Goal: Task Accomplishment & Management: Use online tool/utility

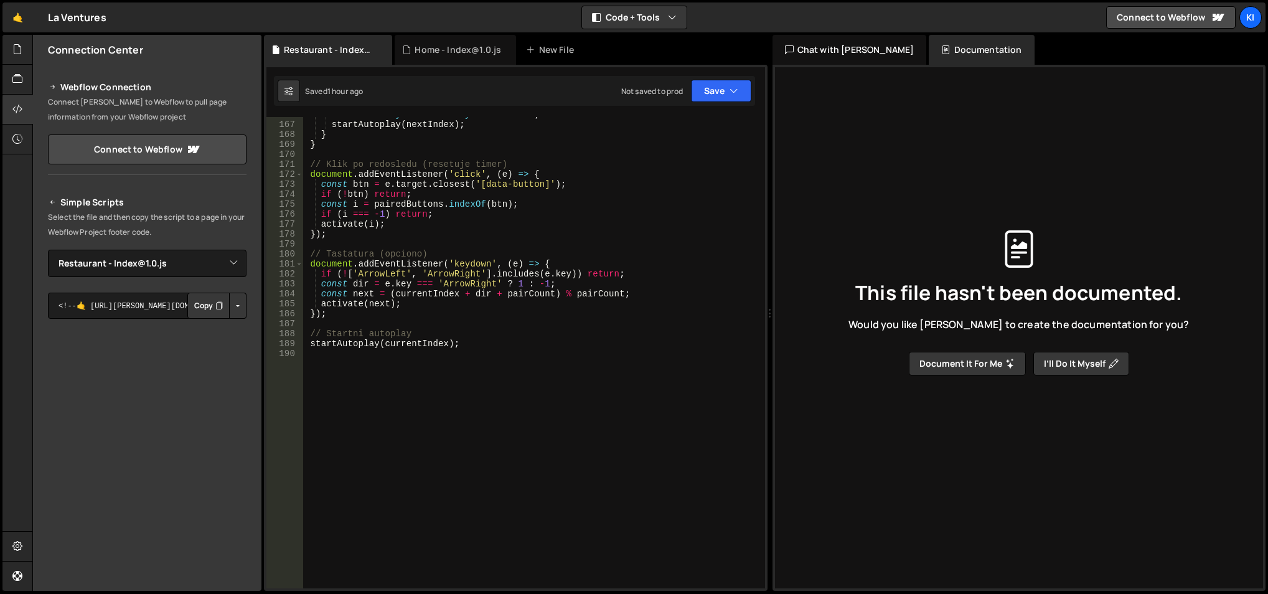
select select "48161"
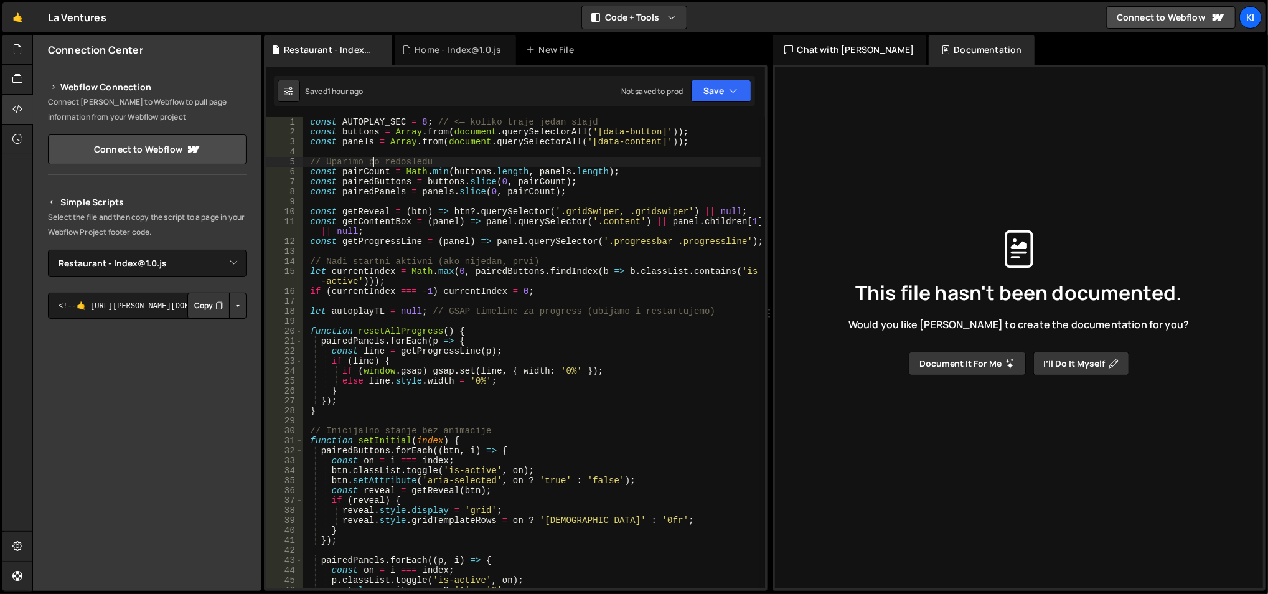
click at [371, 161] on div "const AUTOPLAY_SEC = 8 ; // <— koliko traje jedan slajd const buttons = Array .…" at bounding box center [531, 363] width 459 height 492
type textarea "startAutoplay(currentIndex);"
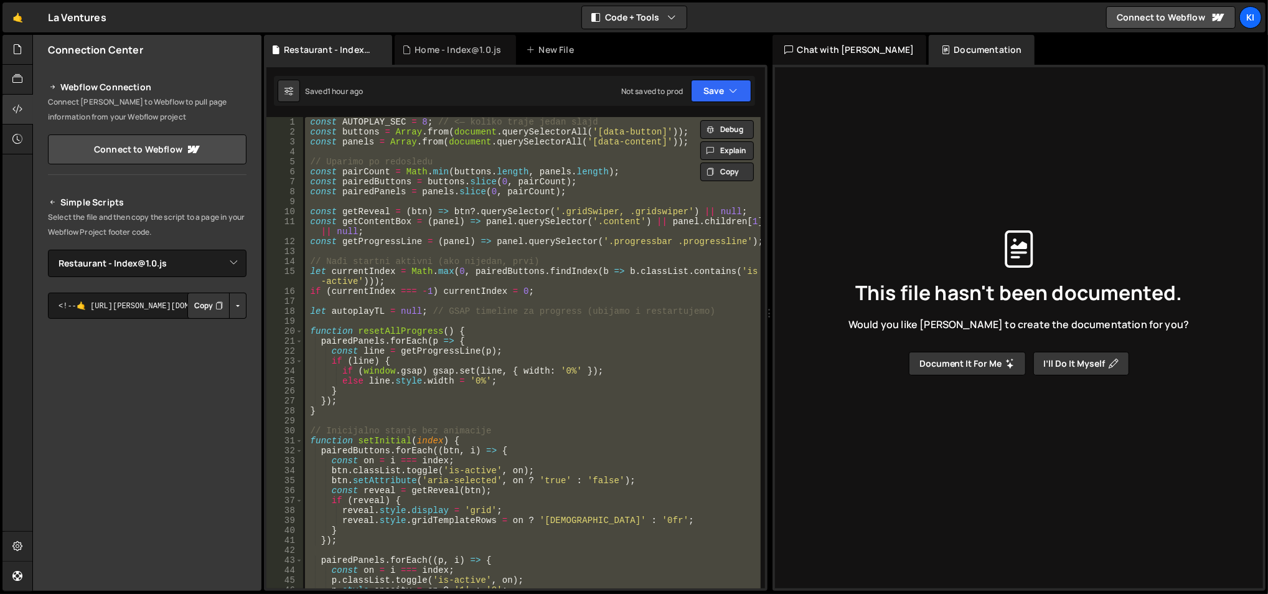
click at [476, 200] on div "const AUTOPLAY_SEC = 8 ; // <— koliko traje jedan slajd const buttons = Array .…" at bounding box center [530, 352] width 457 height 471
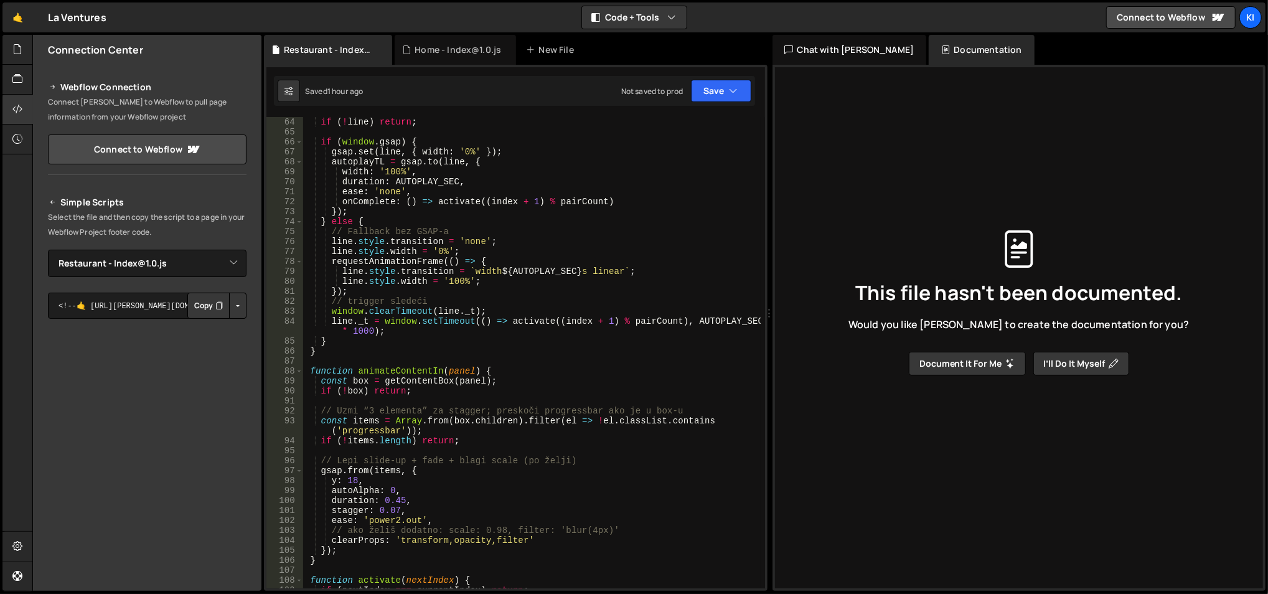
scroll to position [747, 0]
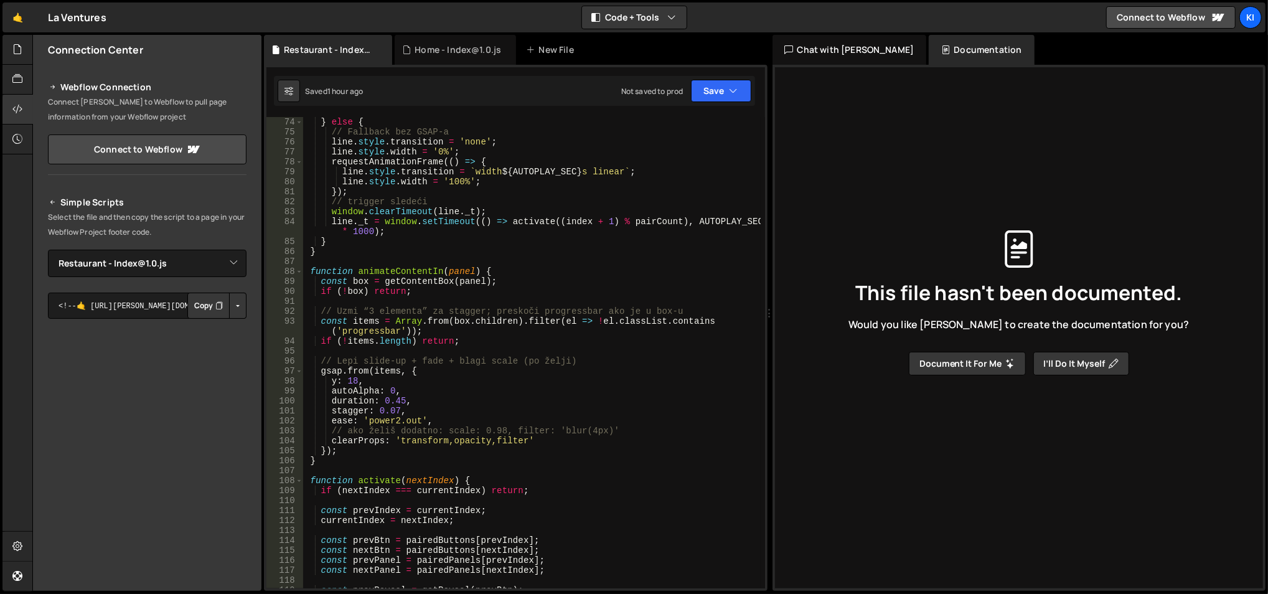
click at [418, 405] on div "} else { // Fallback bez GSAP-a line . style . transition = 'none' ; line . sty…" at bounding box center [531, 363] width 459 height 492
click at [423, 408] on div "} else { // Fallback bez GSAP-a line . style . transition = 'none' ; line . sty…" at bounding box center [531, 363] width 459 height 492
click at [416, 401] on div "} else { // Fallback bez GSAP-a line . style . transition = 'none' ; line . sty…" at bounding box center [531, 363] width 459 height 492
click at [420, 407] on div "} else { // Fallback bez GSAP-a line . style . transition = 'none' ; line . sty…" at bounding box center [531, 363] width 459 height 492
drag, startPoint x: 384, startPoint y: 398, endPoint x: 401, endPoint y: 399, distance: 17.4
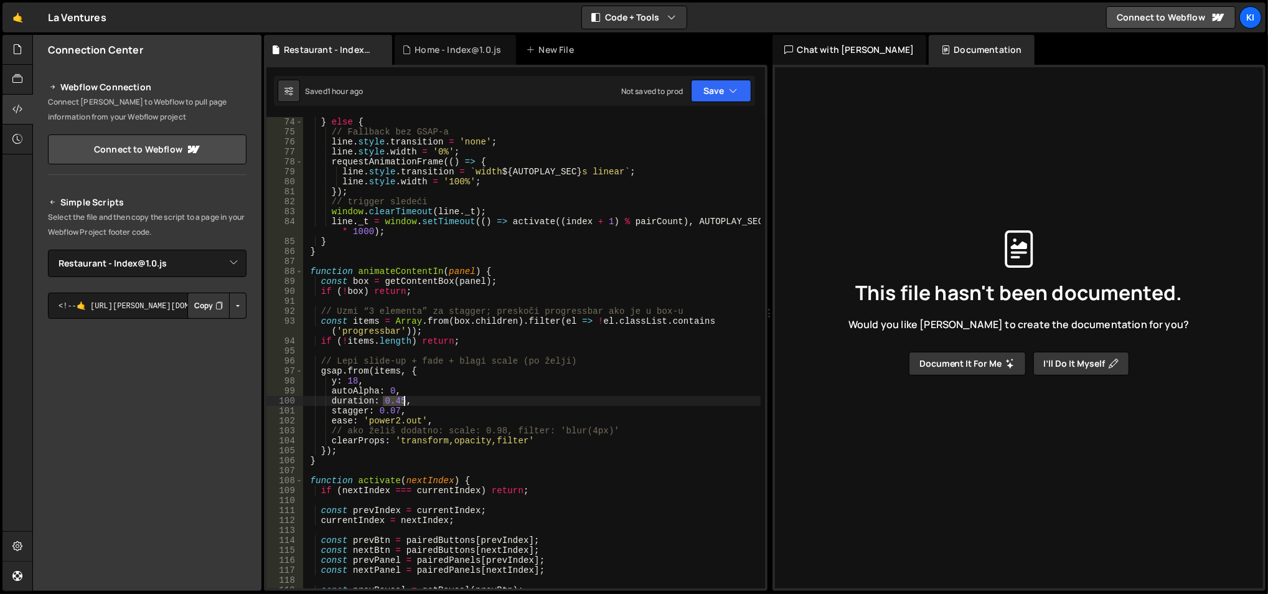
click at [401, 399] on div "} else { // Fallback bez GSAP-a line . style . transition = 'none' ; line . sty…" at bounding box center [531, 363] width 459 height 492
click at [438, 371] on div "} else { // Fallback bez GSAP-a line . style . transition = 'none' ; line . sty…" at bounding box center [531, 363] width 459 height 492
click at [458, 373] on div "} else { // Fallback bez GSAP-a line . style . transition = 'none' ; line . sty…" at bounding box center [531, 363] width 459 height 492
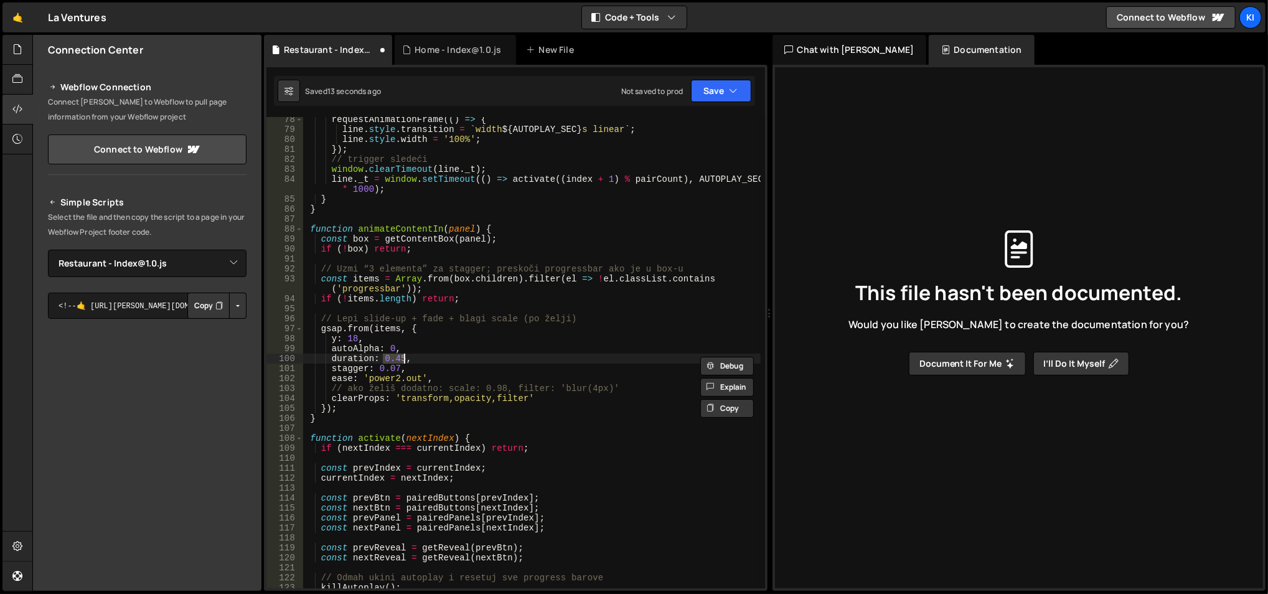
scroll to position [789, 0]
click at [479, 349] on div "requestAnimationFrame (( ) => { line . style . transition = ` width ${ AUTOPLAY…" at bounding box center [531, 361] width 459 height 492
type textarea "startAutoplay(currentIndex);"
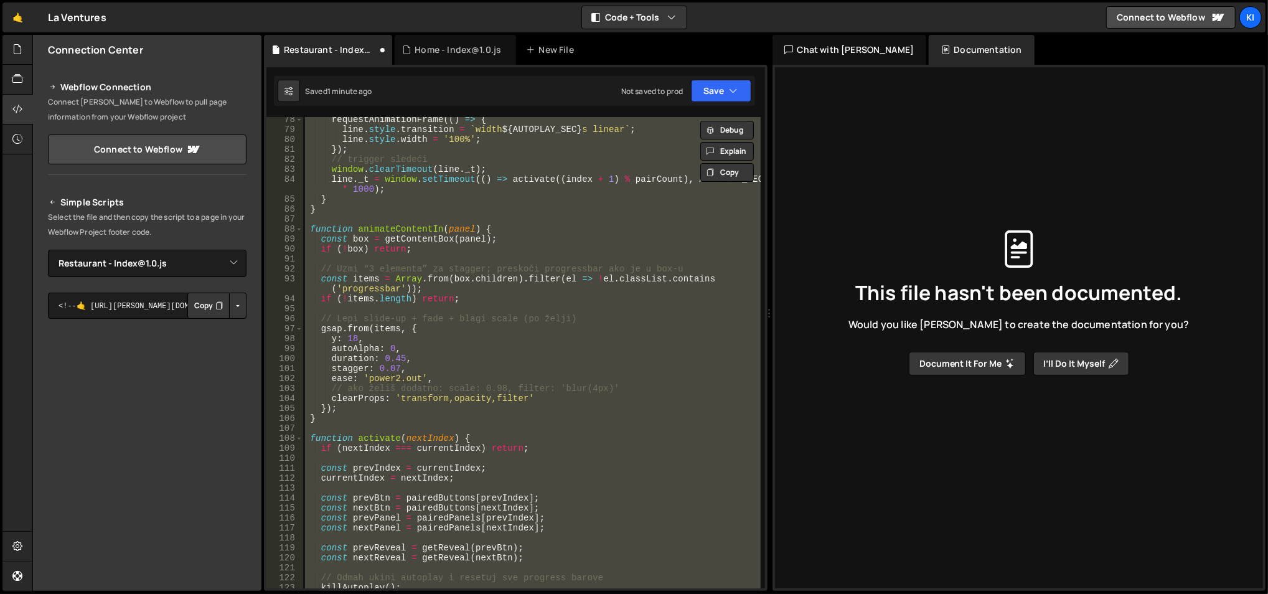
click at [553, 312] on div "requestAnimationFrame (( ) => { line . style . transition = ` width ${ AUTOPLAY…" at bounding box center [530, 352] width 457 height 471
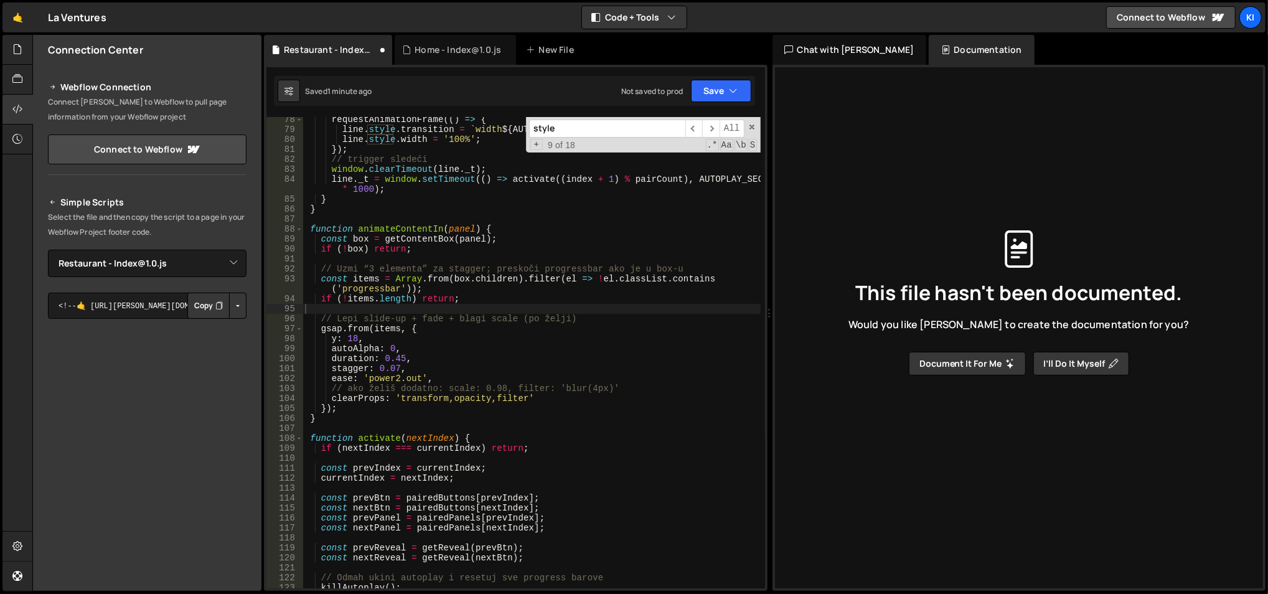
paste input "PANEL_FADE_SEC"
type input "PANEL_FADE_SEC"
type textarea "const items = Array.from(box.children).filter(el => !el.classList.contains('pro…"
click at [472, 283] on div "requestAnimationFrame (( ) => { line . style . transition = ` width ${ AUTOPLAY…" at bounding box center [531, 361] width 459 height 492
paste input "if (window.gsap)"
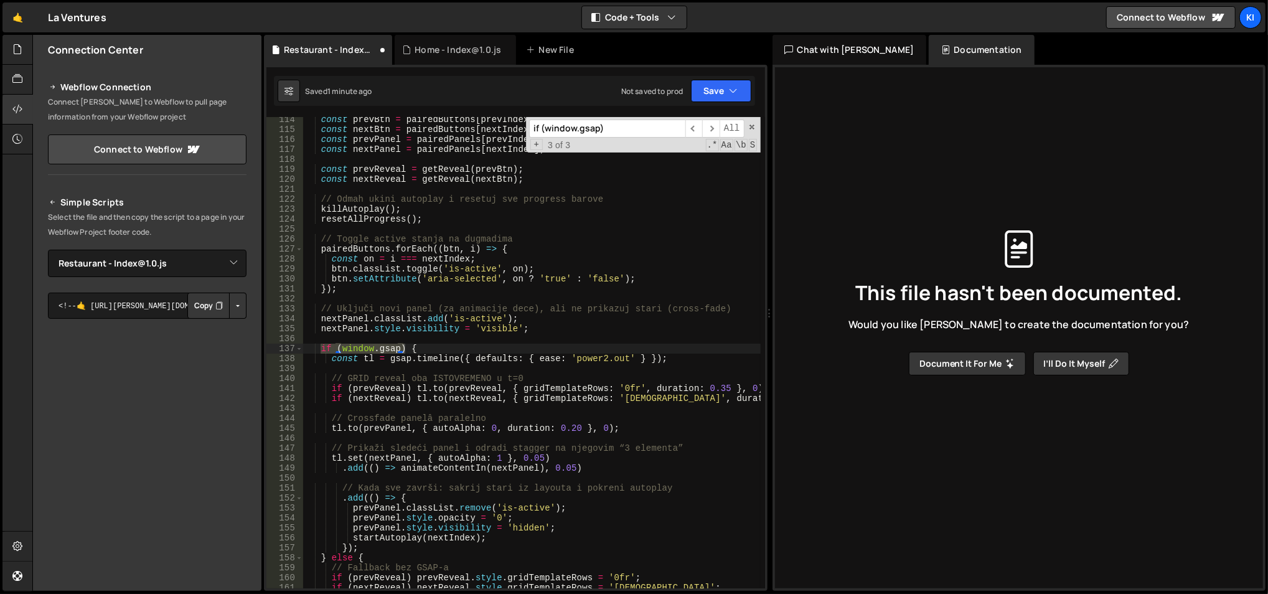
scroll to position [1217, 0]
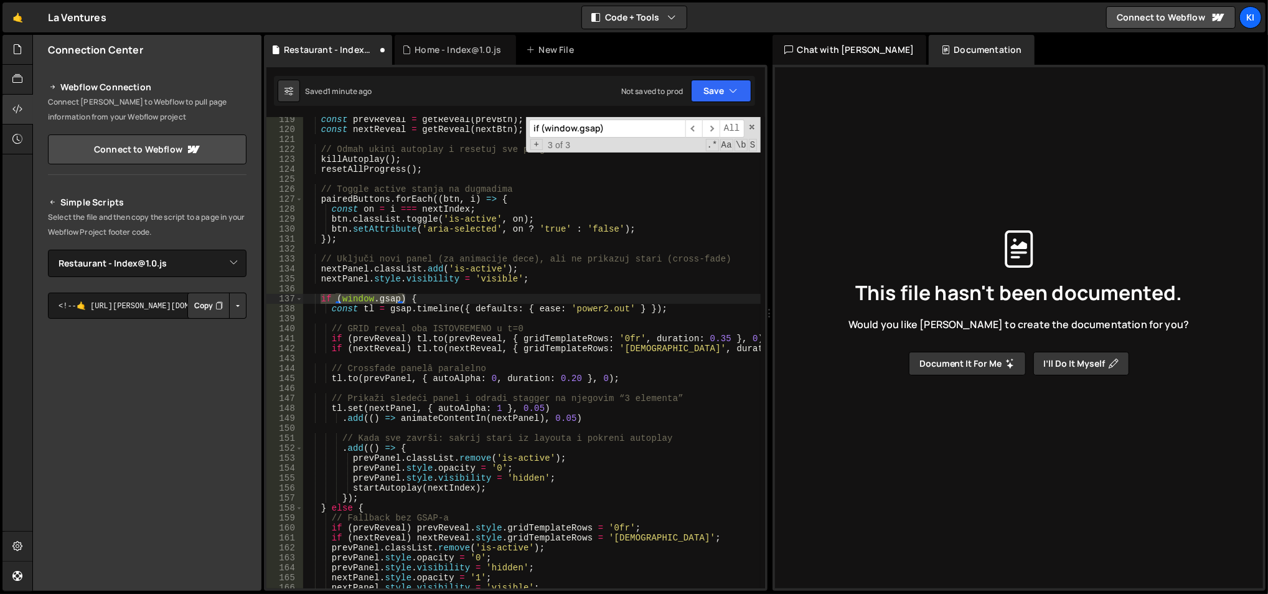
type input "if (window.gsap)"
click at [555, 284] on div "const prevReveal = getReveal ( prevBtn ) ; const nextReveal = getReveal ( nextB…" at bounding box center [531, 361] width 459 height 492
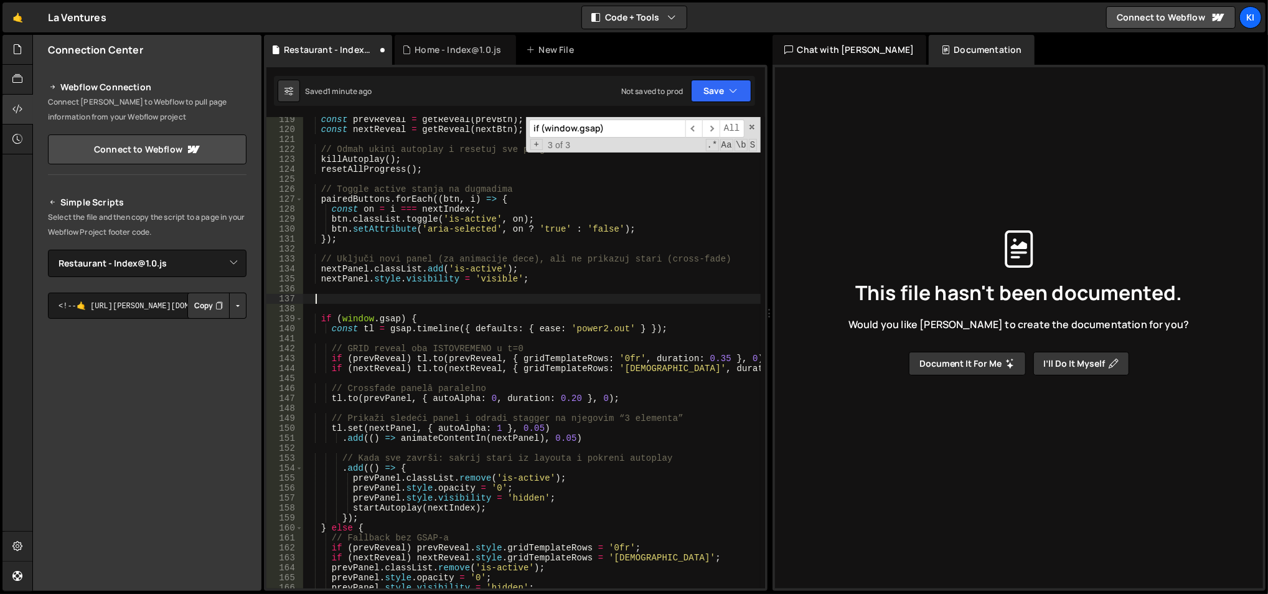
paste textarea "const IMG_FADE_SEC = 0.9; // dodatni sporiji fade za <img> (opciono)"
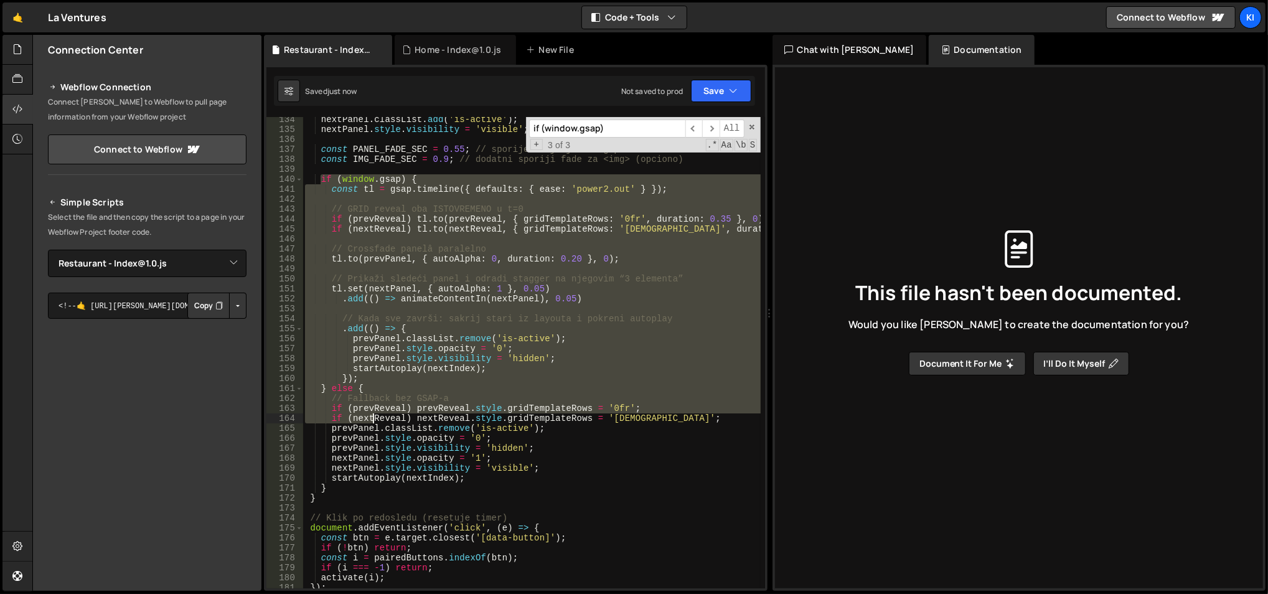
scroll to position [1367, 0]
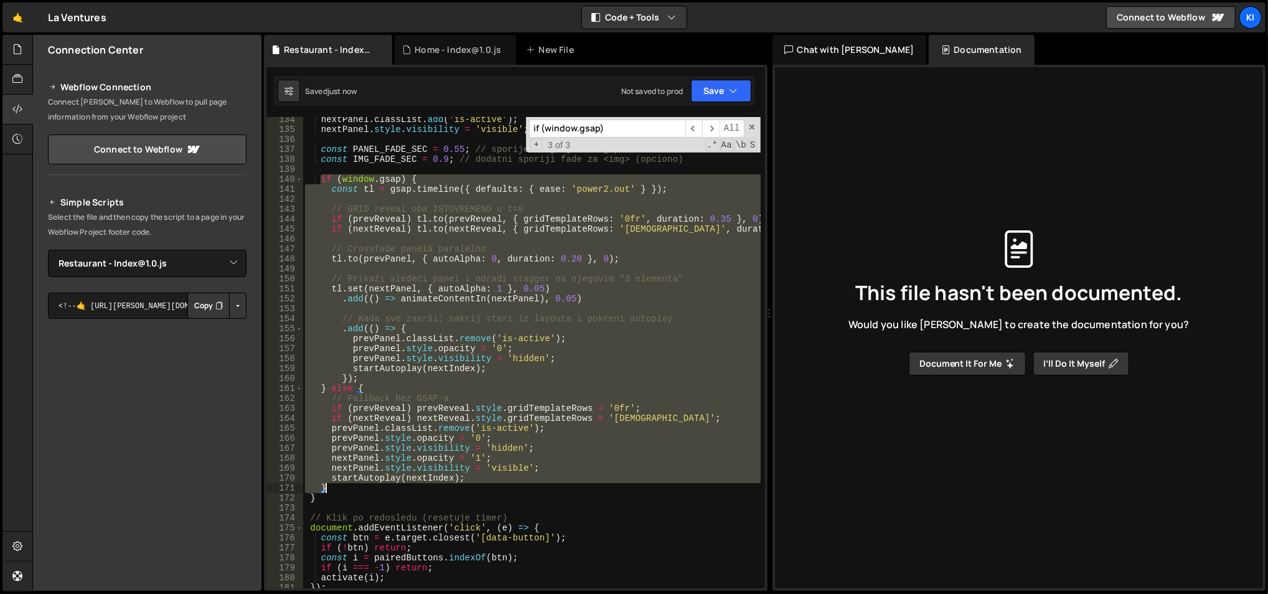
drag, startPoint x: 321, startPoint y: 331, endPoint x: 373, endPoint y: 485, distance: 162.6
click at [373, 485] on div "nextPanel . classList . add ( 'is-active' ) ; nextPanel . style . visibility = …" at bounding box center [531, 361] width 459 height 492
type textarea "startAutoplay(nextIndex); }"
paste textarea
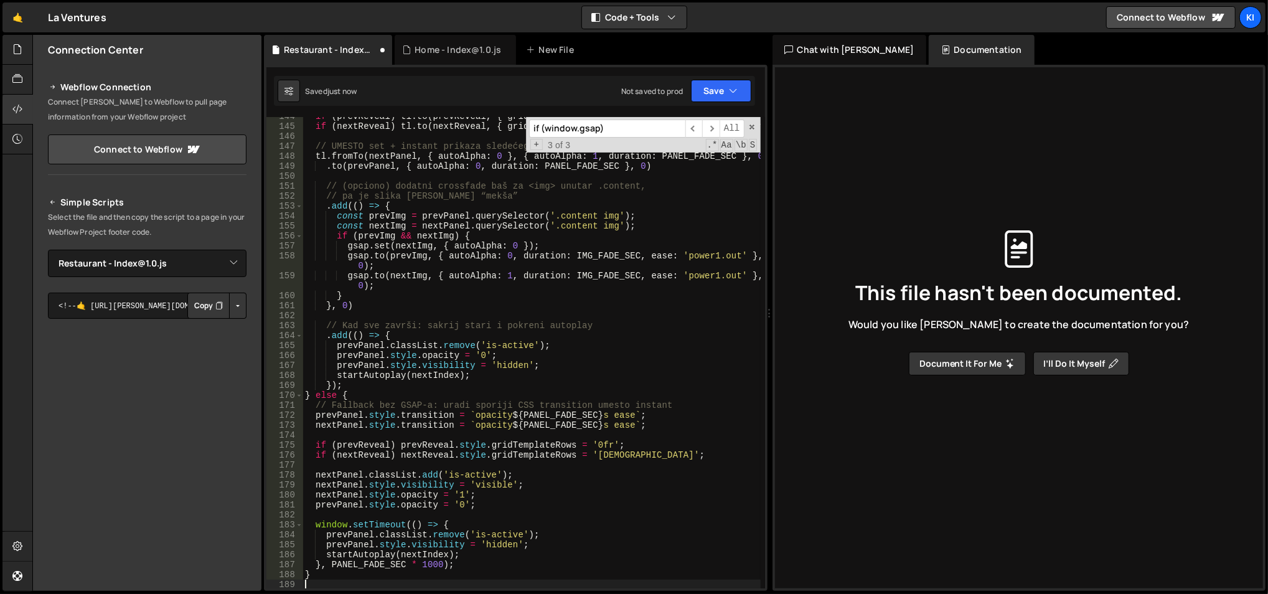
scroll to position [1469, 0]
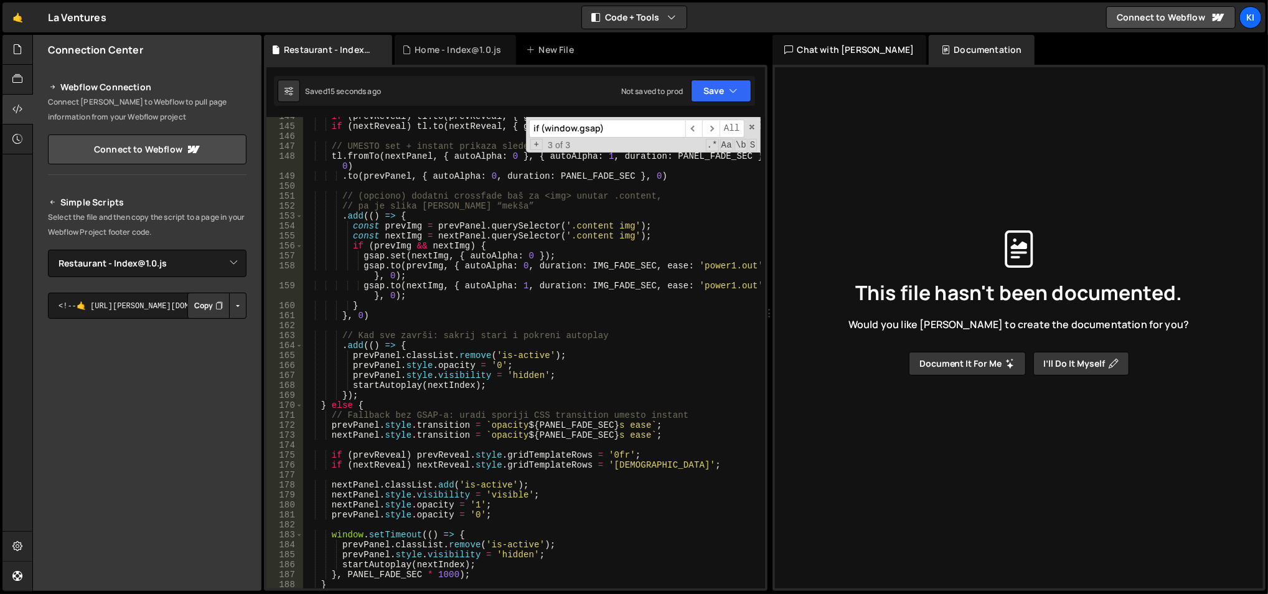
click at [566, 289] on div "if ( prevReveal ) tl . to ( prevReveal , { gridTemplateRows : '0fr' , duration …" at bounding box center [531, 357] width 459 height 492
type textarea "[DOMAIN_NAME](nextImg, { autoAlpha: 1, duration: IMG_FADE_SEC, ease: 'power1.ou…"
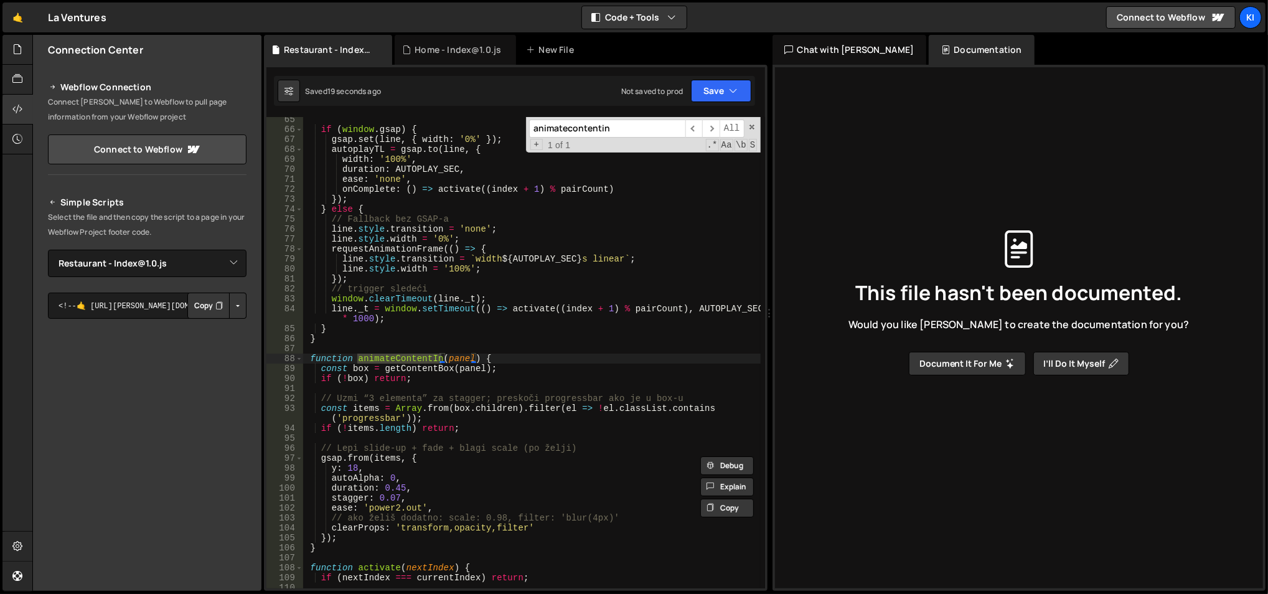
scroll to position [710, 0]
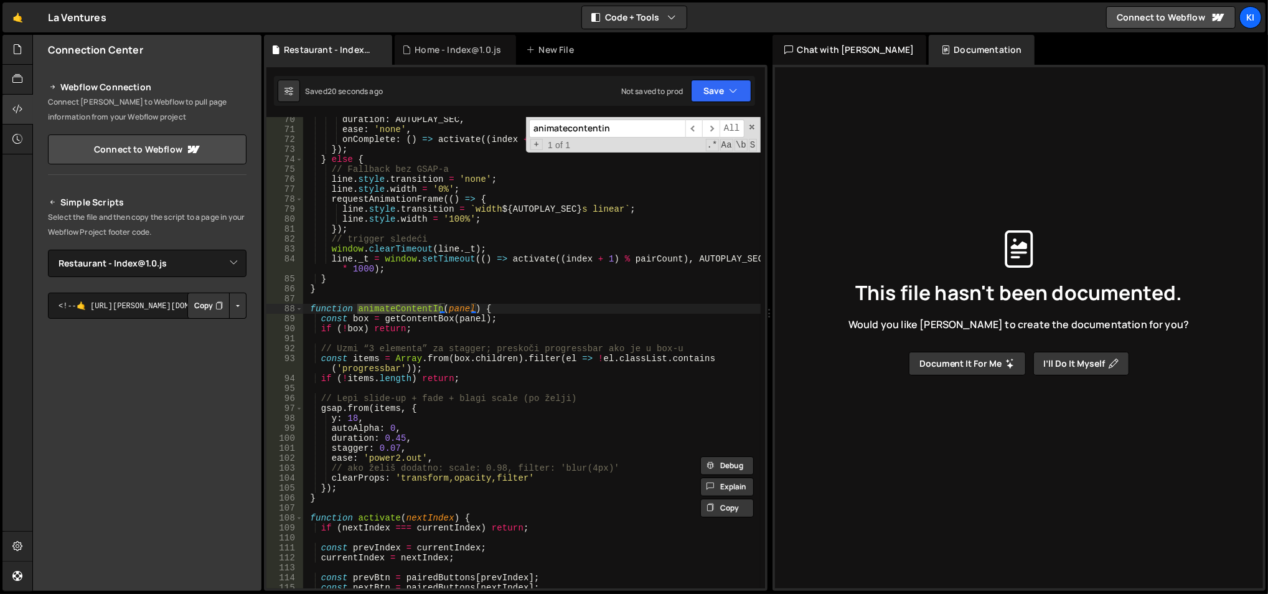
type input "animatecontentin"
click at [345, 490] on div "duration : AUTOPLAY_SEC , ease : 'none' , onComplete : ( ) => activate (( index…" at bounding box center [531, 361] width 459 height 492
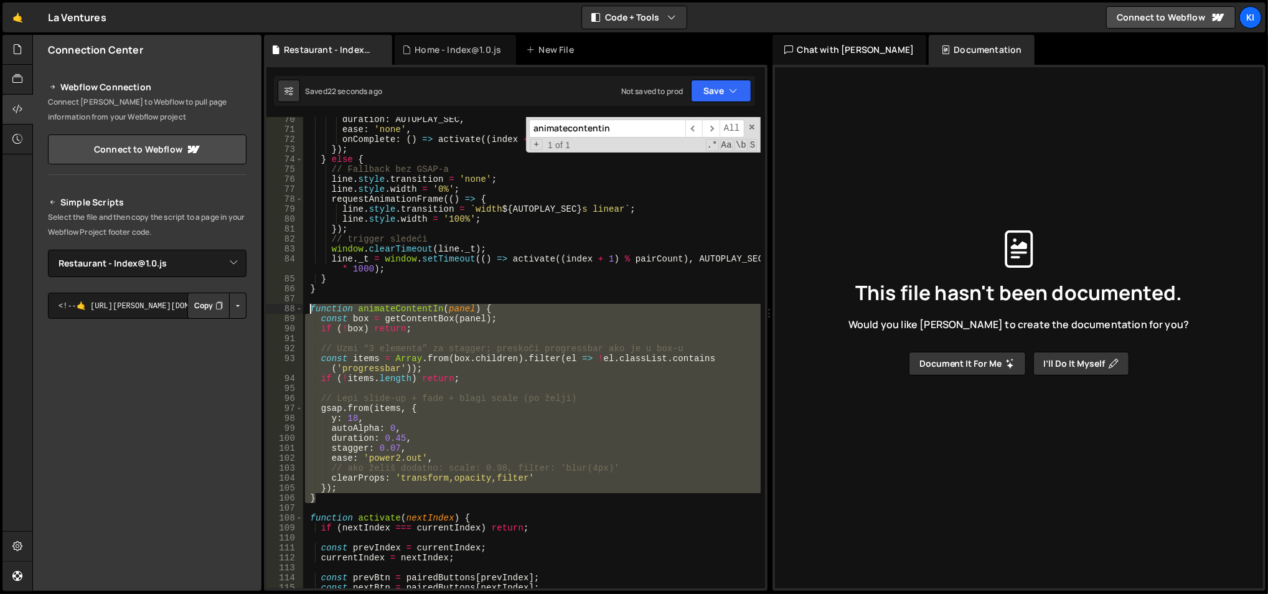
drag, startPoint x: 350, startPoint y: 497, endPoint x: 307, endPoint y: 312, distance: 189.6
click at [307, 312] on div "duration : AUTOPLAY_SEC , ease : 'none' , onComplete : ( ) => activate (( index…" at bounding box center [531, 361] width 459 height 492
type textarea "function animateContentIn(panel) { const box = getContentBox(panel);"
paste textarea
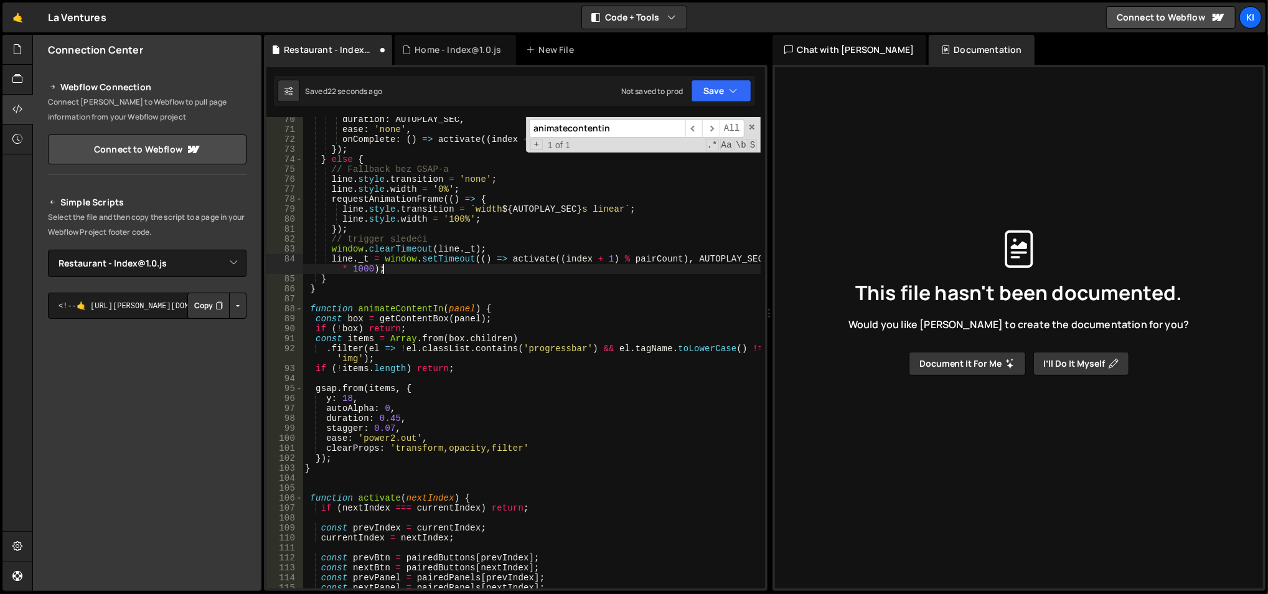
click at [434, 269] on div "duration : AUTOPLAY_SEC , ease : 'none' , onComplete : ( ) => activate (( index…" at bounding box center [531, 361] width 459 height 492
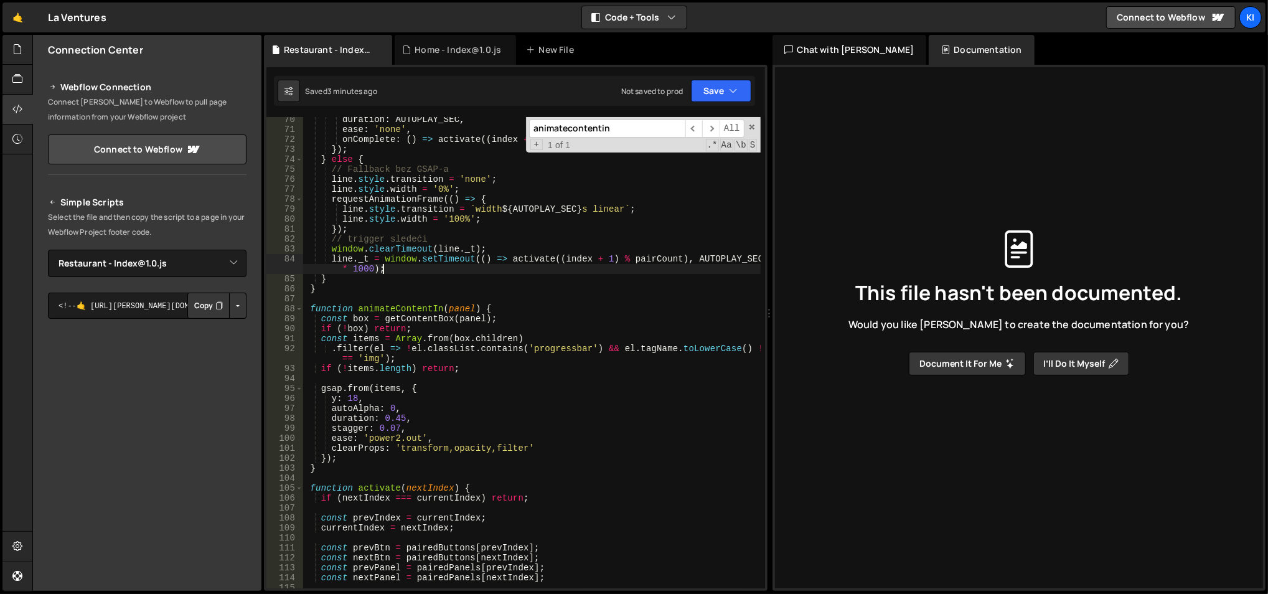
click at [412, 285] on div "duration : AUTOPLAY_SEC , ease : 'none' , onComplete : ( ) => activate (( index…" at bounding box center [531, 361] width 459 height 492
type textarea "}"
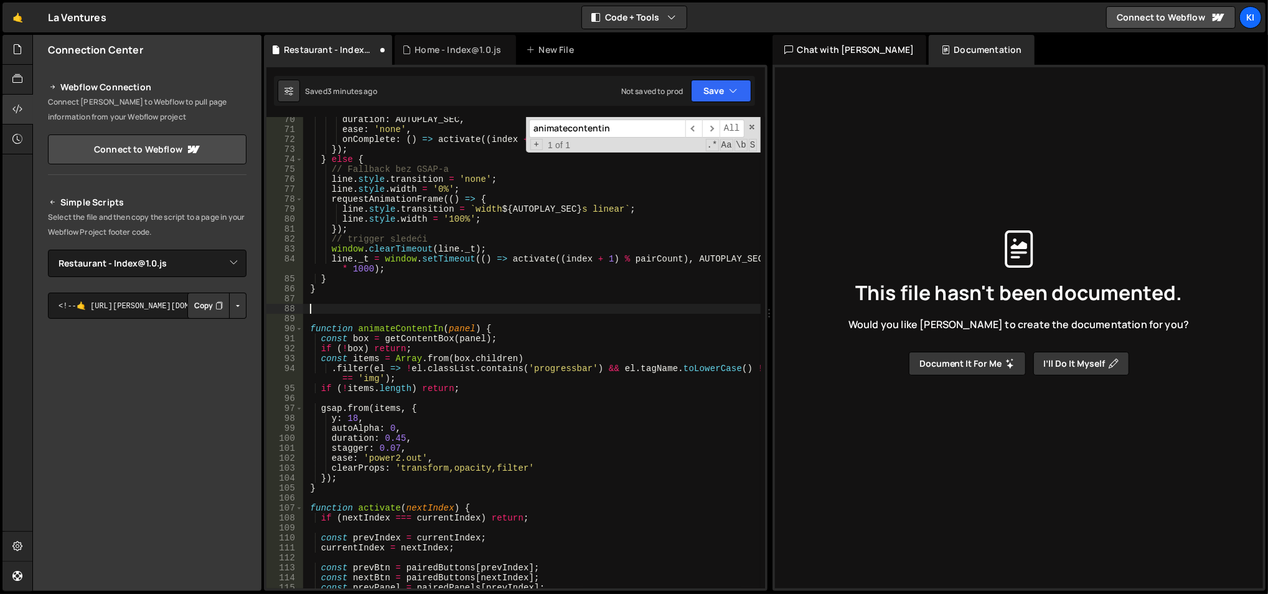
paste textarea
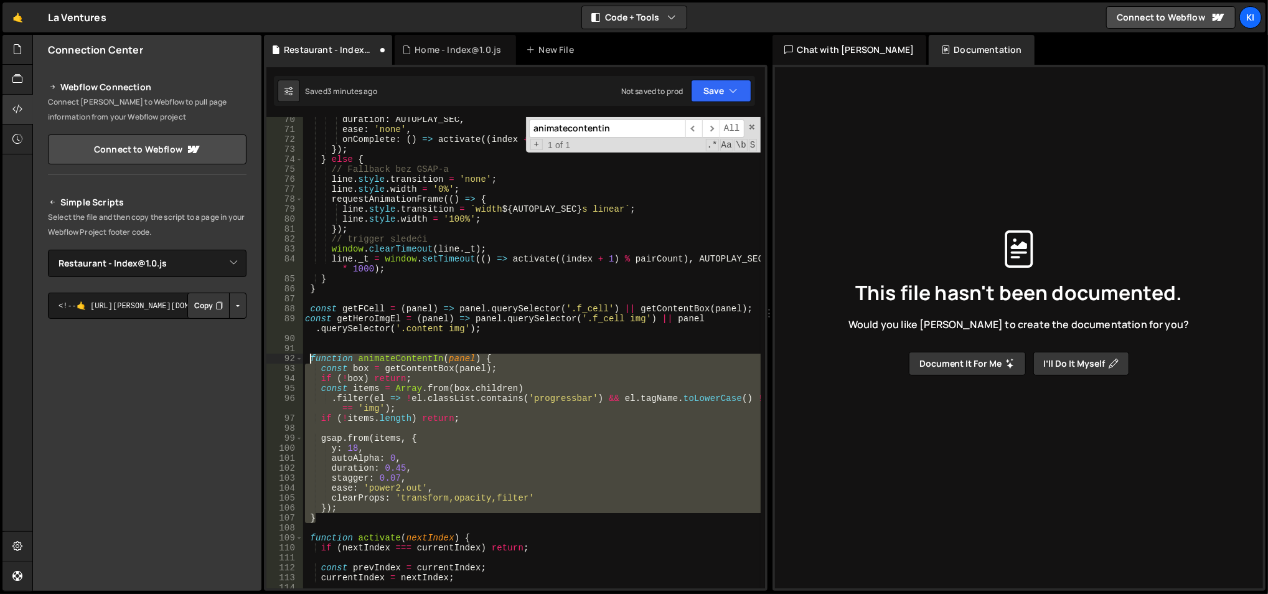
drag, startPoint x: 351, startPoint y: 514, endPoint x: 309, endPoint y: 356, distance: 163.7
click at [309, 356] on div "duration : AUTOPLAY_SEC , ease : 'none' , onComplete : ( ) => activate (( index…" at bounding box center [531, 361] width 459 height 492
type textarea "function animateContentIn(panel) { const box = getContentBox(panel);"
paste textarea
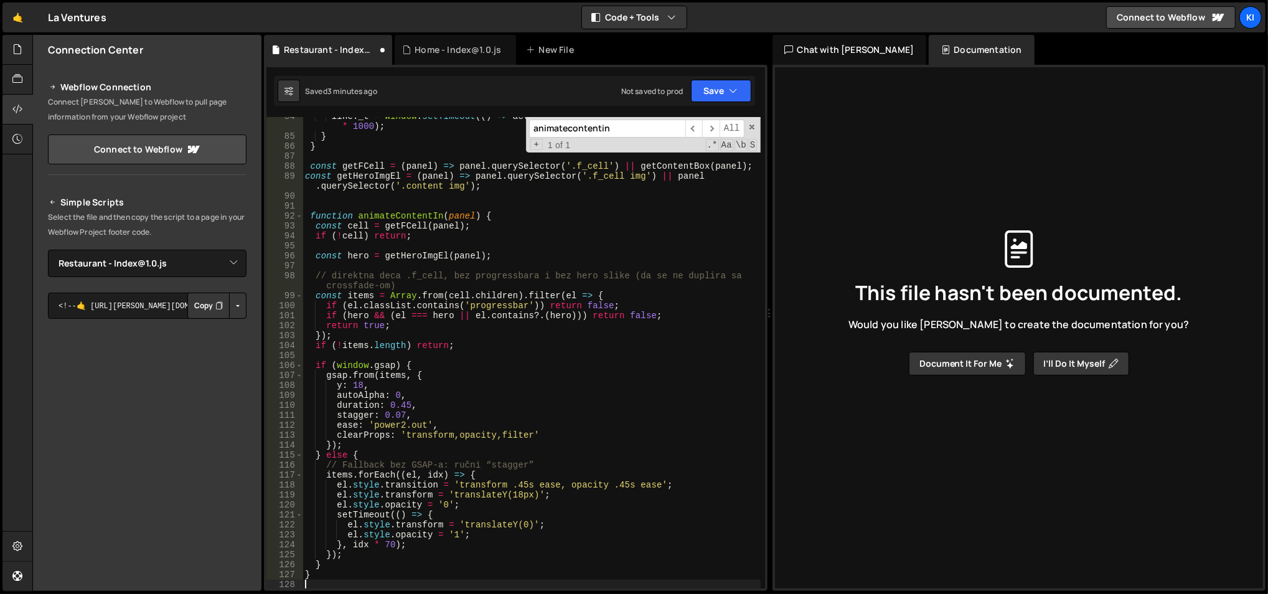
scroll to position [851, 0]
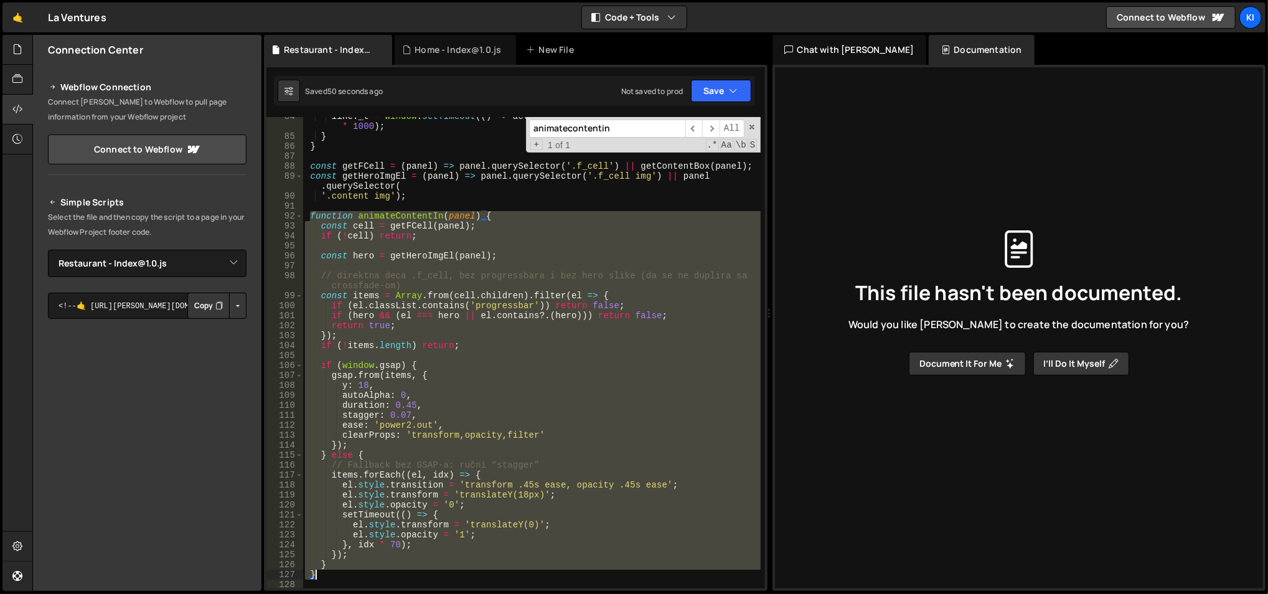
drag, startPoint x: 311, startPoint y: 217, endPoint x: 365, endPoint y: 569, distance: 357.0
click at [365, 569] on div "line . _t = window . setTimeout (( ) => activate (( index + 1 ) % pairCount ) ,…" at bounding box center [531, 362] width 459 height 502
type textarea "} }"
paste textarea
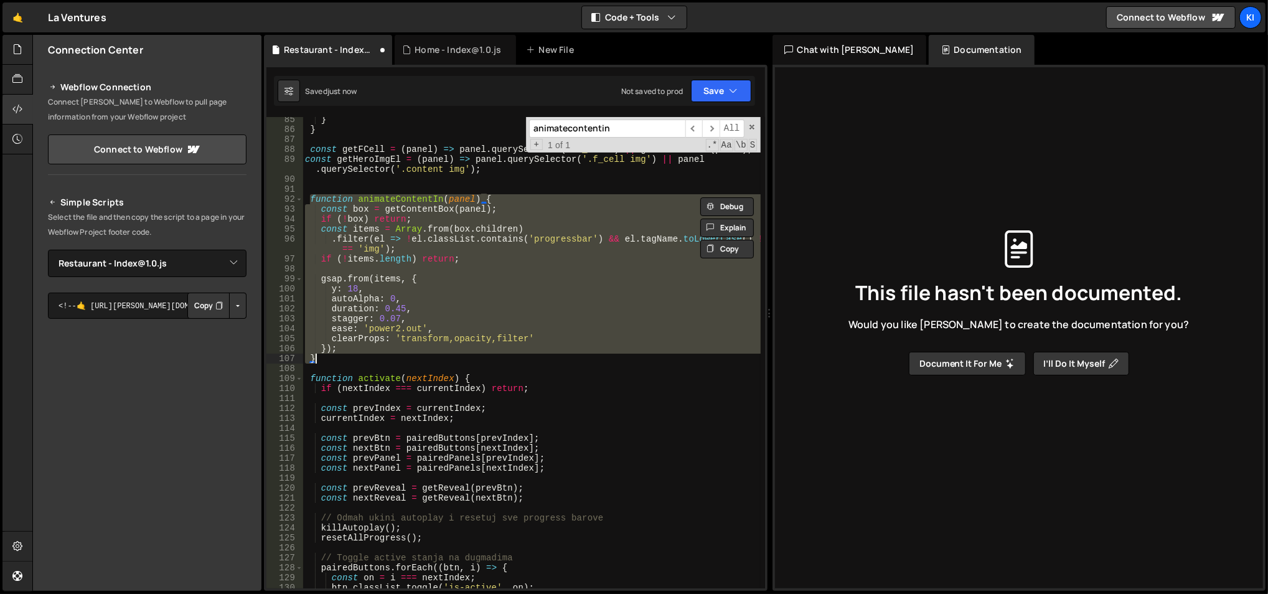
scroll to position [869, 0]
click at [462, 277] on div "} } const getFCell = ( panel ) => panel . querySelector ( '.f_cell' ) || getCon…" at bounding box center [530, 352] width 457 height 471
type textarea "gsap.from(items, {"
